Goal: Transaction & Acquisition: Purchase product/service

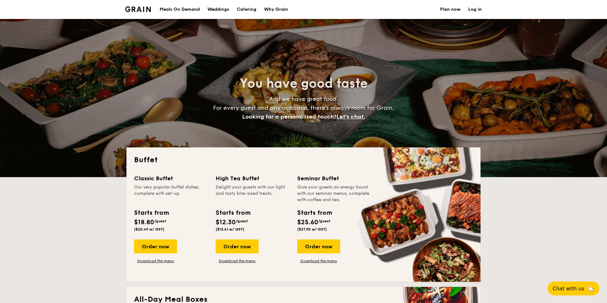
select select
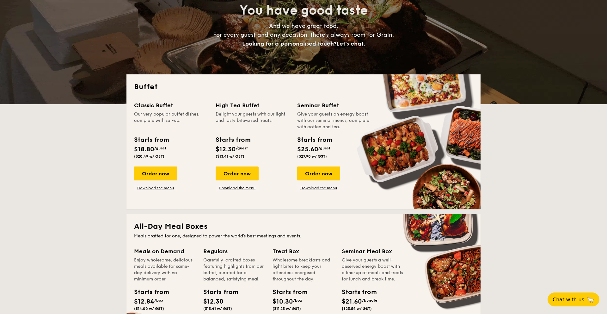
scroll to position [75, 0]
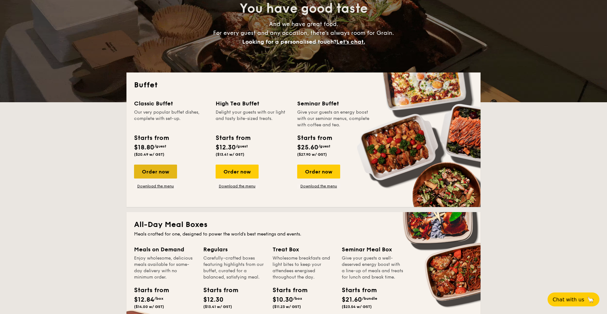
click at [152, 172] on div "Order now" at bounding box center [155, 171] width 43 height 14
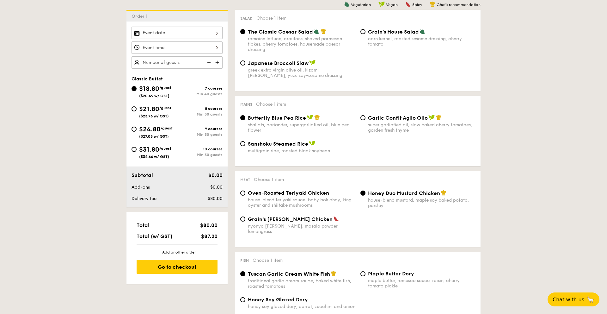
scroll to position [170, 0]
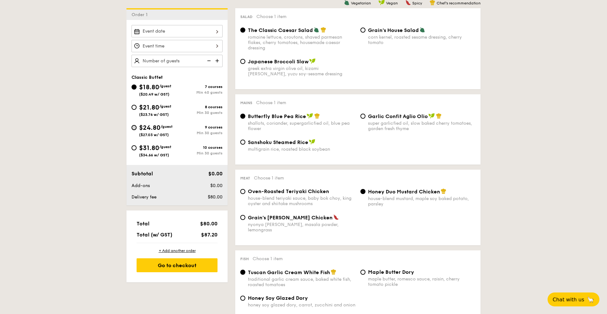
click at [135, 126] on input "$24.80 /guest ($27.03 w/ GST) 9 courses Min 30 guests" at bounding box center [134, 127] width 5 height 5
radio input "true"
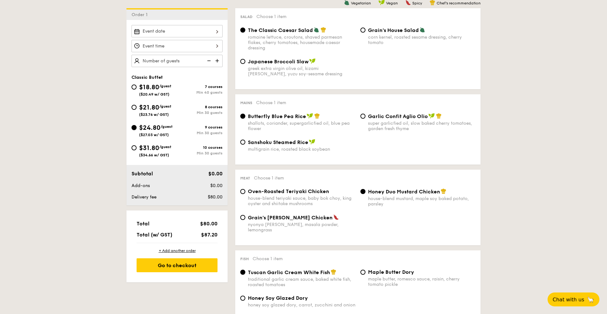
radio input "true"
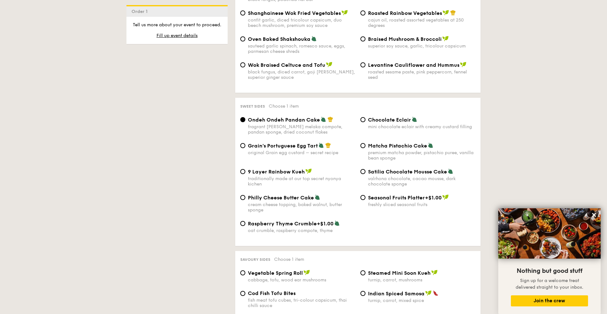
scroll to position [865, 0]
click at [205, 163] on div "1 - Select menu 2 - Select items 3 - Check out Order 1 Classic Buffet $18.80 /g…" at bounding box center [303, 49] width 364 height 1553
click at [195, 217] on div "1 - Select menu 2 - Select items 3 - Check out Order 1 Classic Buffet $18.80 /g…" at bounding box center [303, 49] width 364 height 1553
